Goal: Information Seeking & Learning: Understand process/instructions

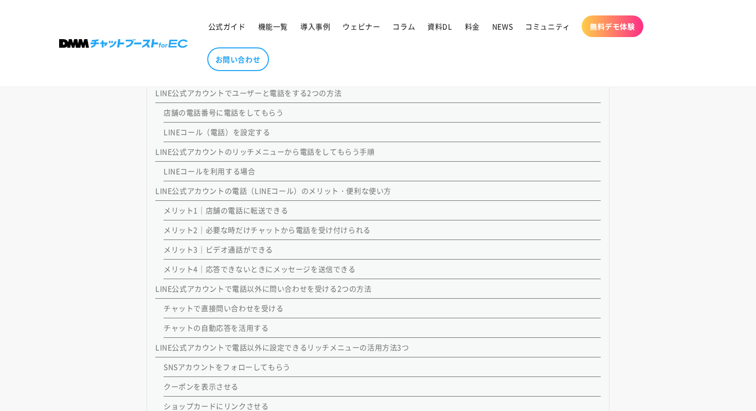
scroll to position [933, 0]
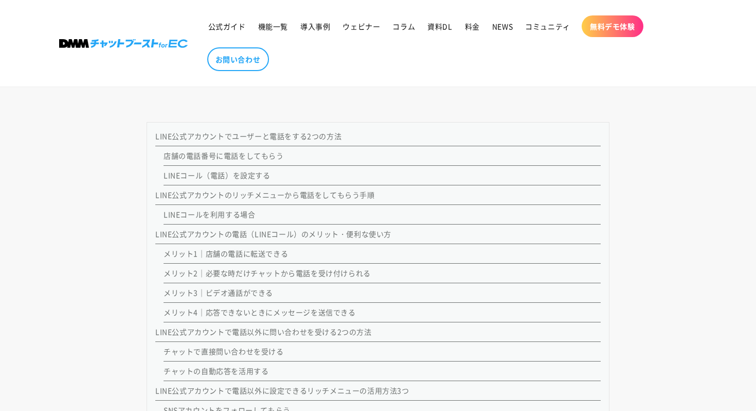
click at [232, 215] on link "LINEコールを利用する場合" at bounding box center [210, 214] width 92 height 10
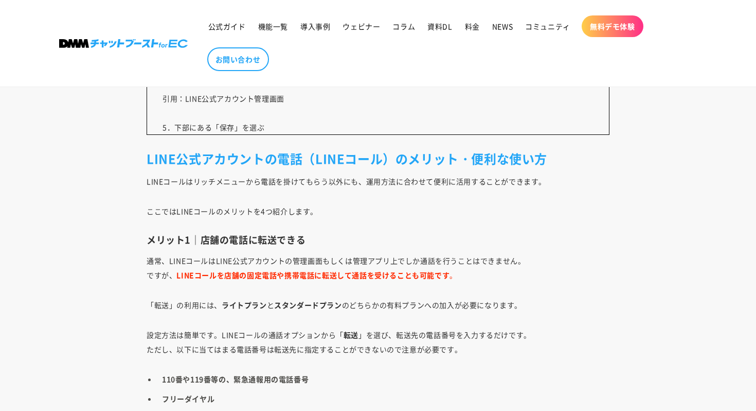
scroll to position [6748, 0]
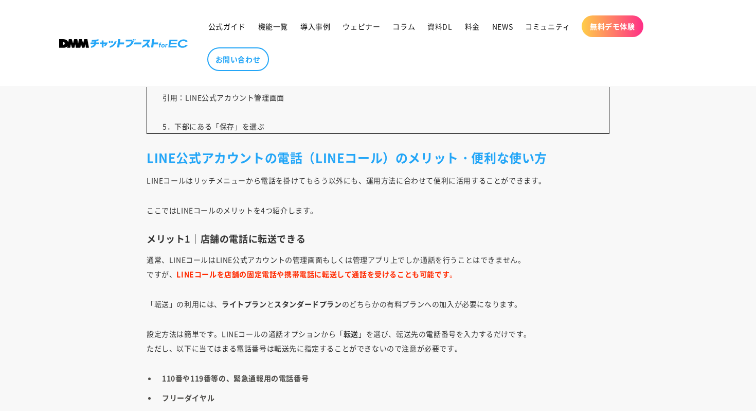
scroll to position [933, 0]
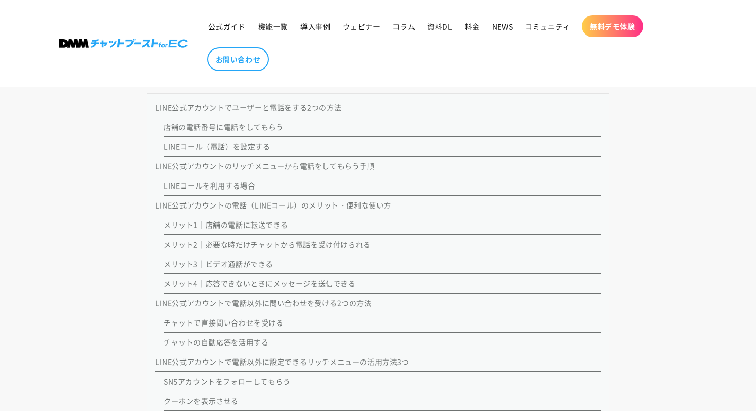
scroll to position [939, 0]
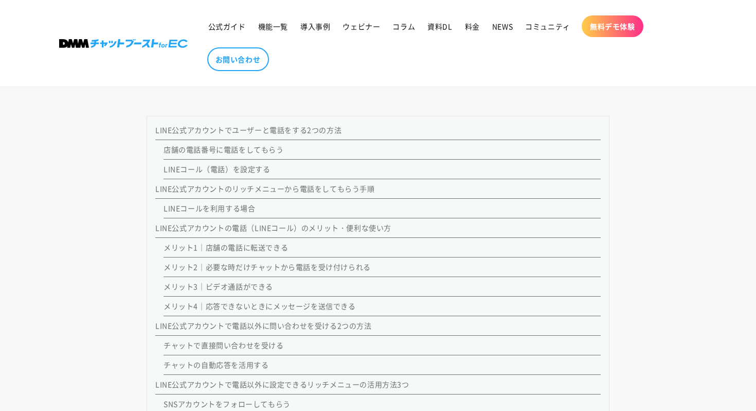
click at [227, 166] on link "LINEコール（電話）を設定する" at bounding box center [217, 169] width 107 height 10
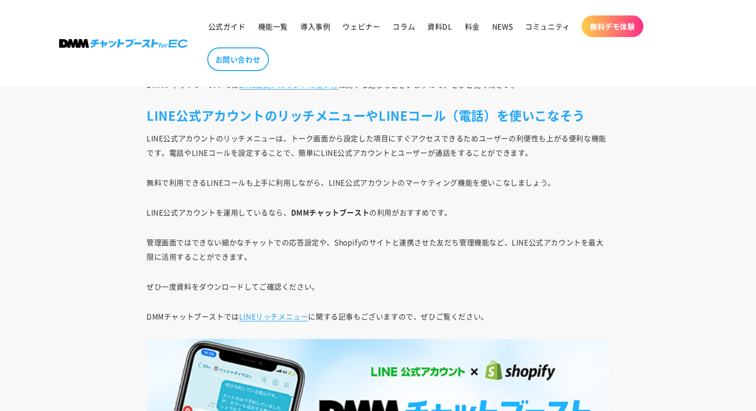
scroll to position [8327, 0]
